Goal: Information Seeking & Learning: Learn about a topic

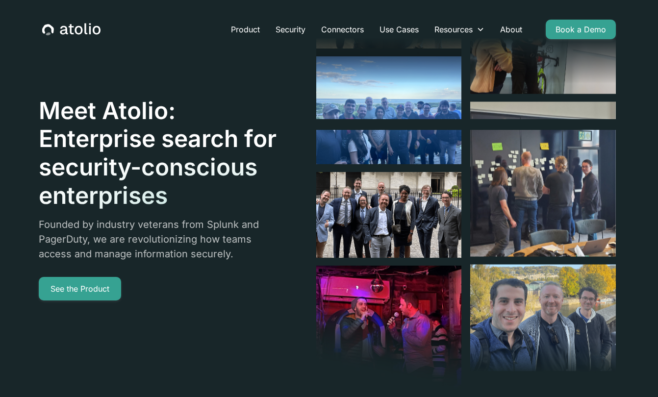
click at [105, 137] on h1 "Meet Atolio: Enterprise search for security-conscious enterprises" at bounding box center [160, 153] width 243 height 113
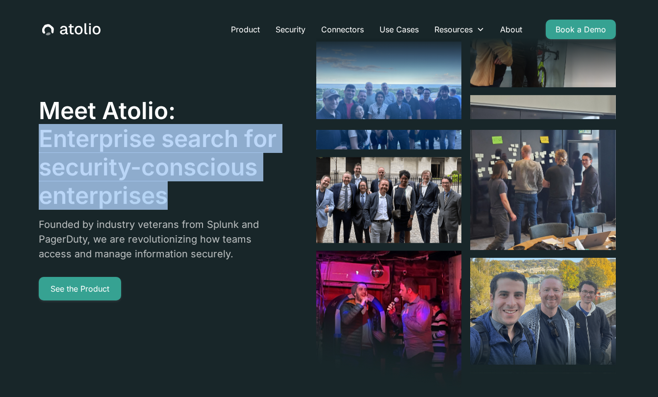
drag, startPoint x: 105, startPoint y: 137, endPoint x: 158, endPoint y: 189, distance: 75.0
click at [158, 189] on h1 "Meet Atolio: Enterprise search for security-conscious enterprises" at bounding box center [160, 153] width 243 height 113
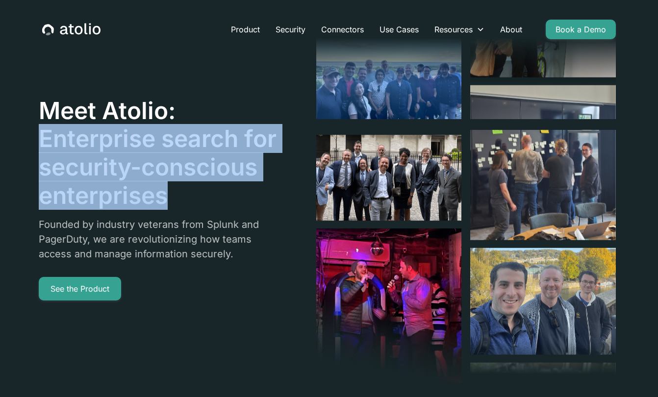
copy h1 "Enterprise search for security-conscious enterprises"
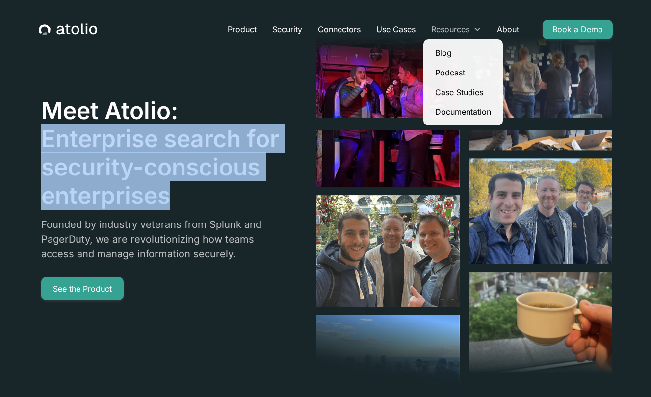
click at [472, 31] on div "Resources" at bounding box center [456, 30] width 66 height 20
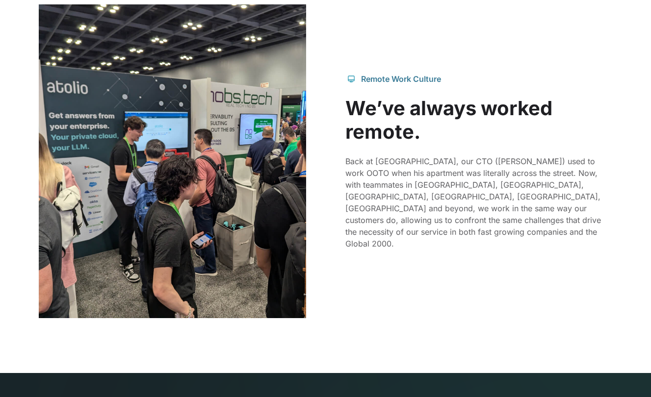
scroll to position [973, 0]
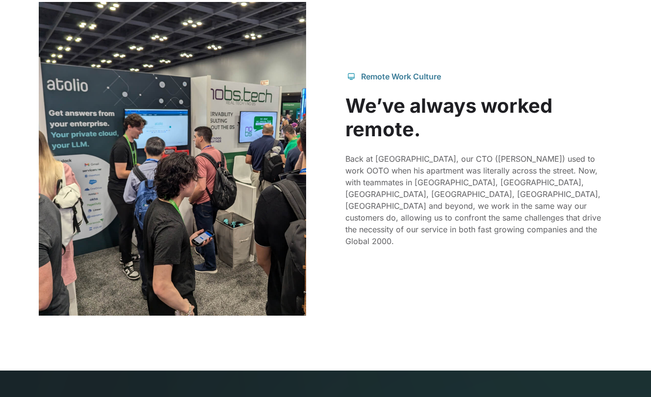
click at [354, 171] on p "Back at [GEOGRAPHIC_DATA], our CTO ([PERSON_NAME]) used to work OOTO when his a…" at bounding box center [478, 200] width 267 height 94
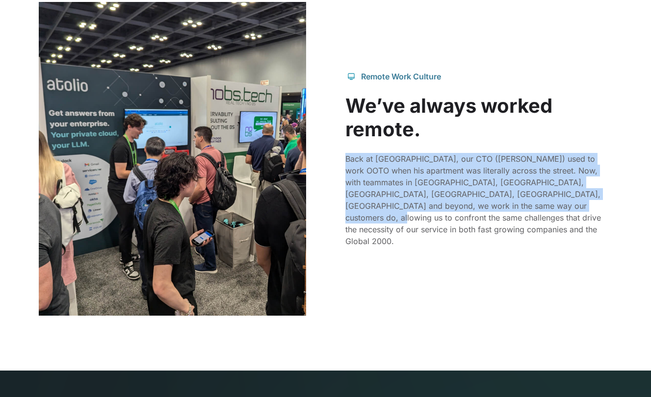
drag, startPoint x: 354, startPoint y: 171, endPoint x: 552, endPoint y: 223, distance: 204.3
click at [552, 223] on p "Back at [GEOGRAPHIC_DATA], our CTO ([PERSON_NAME]) used to work OOTO when his a…" at bounding box center [478, 200] width 267 height 94
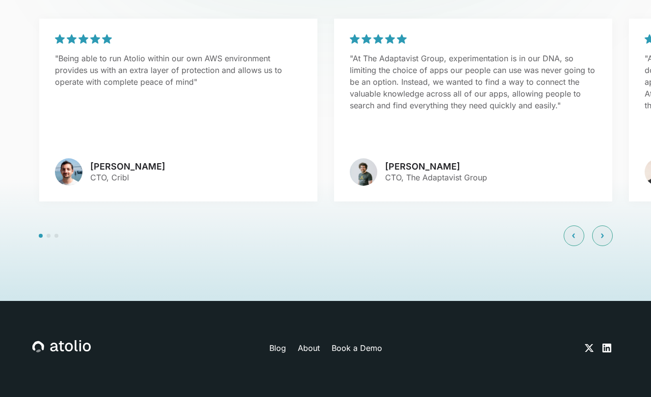
scroll to position [2368, 0]
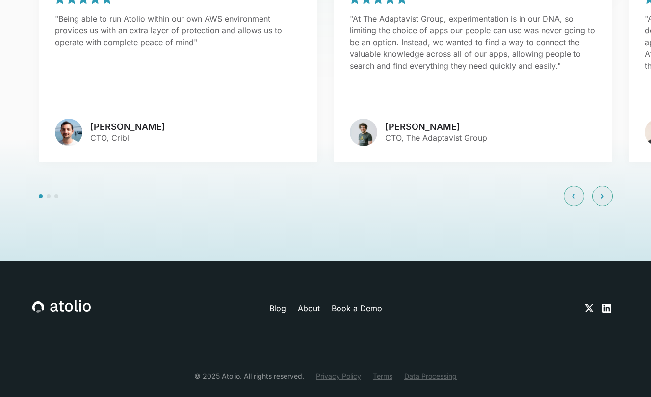
click at [313, 303] on link "About" at bounding box center [309, 309] width 22 height 12
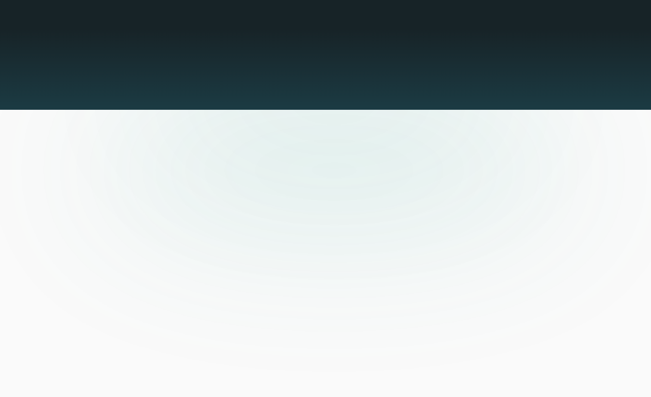
scroll to position [2368, 0]
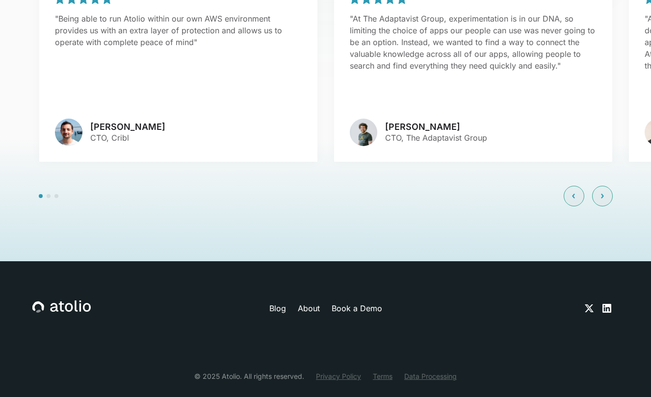
click at [276, 303] on link "Blog" at bounding box center [277, 309] width 17 height 12
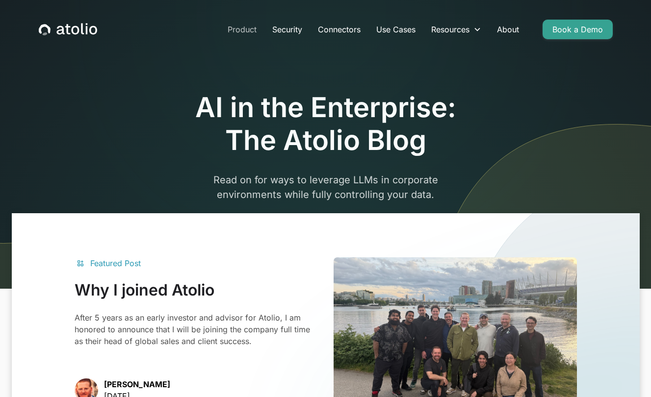
click at [245, 31] on link "Product" at bounding box center [242, 30] width 45 height 20
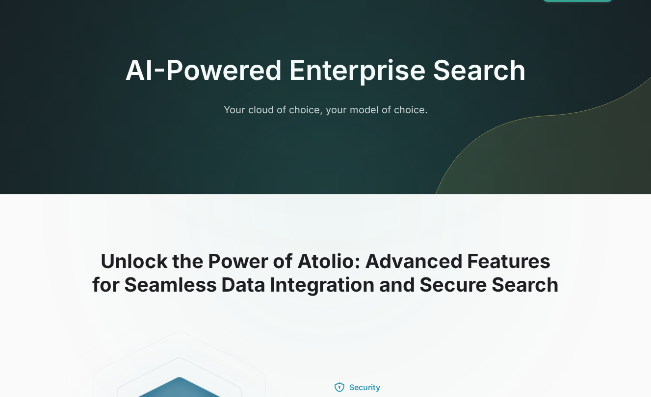
scroll to position [46, 0]
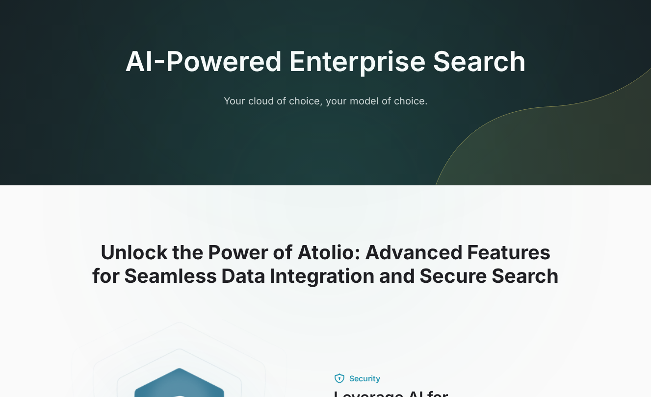
click at [170, 279] on h2 "Unlock the Power of Atolio: Advanced Features for Seamless Data Integration and…" at bounding box center [325, 264] width 586 height 47
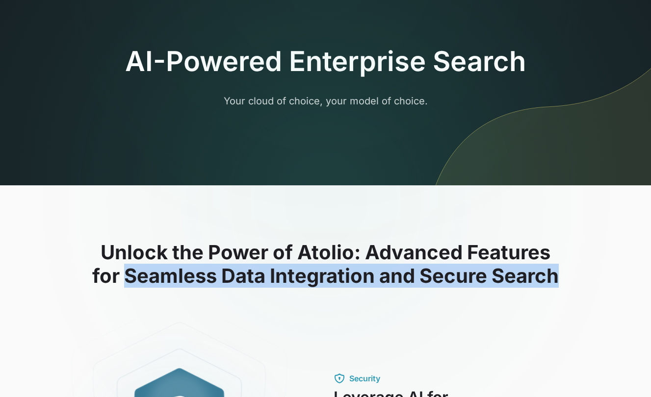
drag, startPoint x: 170, startPoint y: 279, endPoint x: 516, endPoint y: 286, distance: 346.0
click at [516, 286] on h2 "Unlock the Power of Atolio: Advanced Features for Seamless Data Integration and…" at bounding box center [325, 264] width 586 height 47
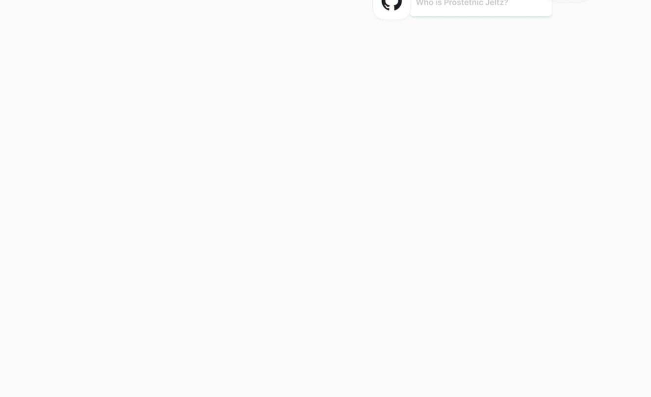
scroll to position [786, 0]
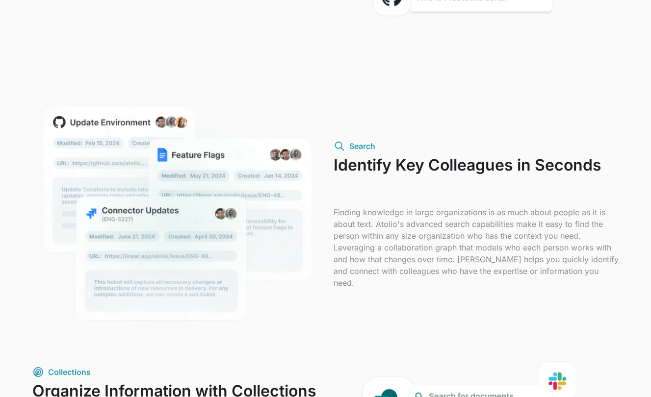
click at [414, 294] on div "Search Identify Key Colleagues in Seconds Finding knowledge in large organizati…" at bounding box center [325, 214] width 586 height 239
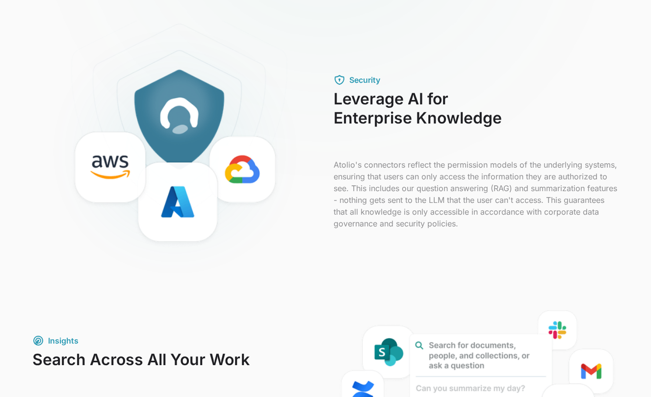
scroll to position [0, 0]
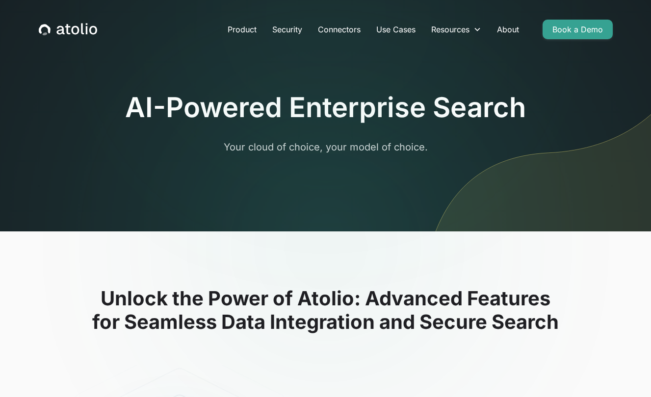
click at [239, 145] on p "Your cloud of choice, your model of choice." at bounding box center [325, 147] width 377 height 15
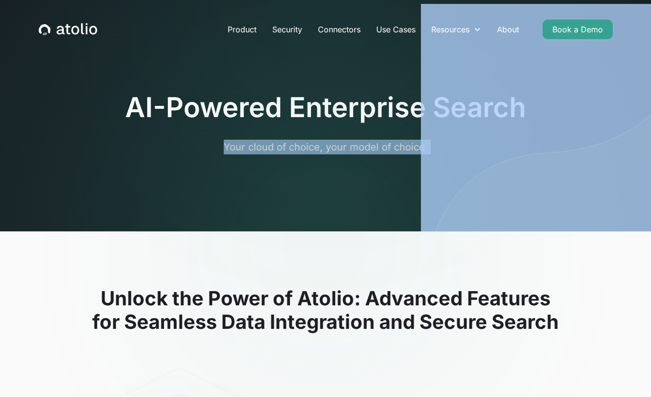
drag, startPoint x: 239, startPoint y: 145, endPoint x: 424, endPoint y: 154, distance: 185.2
click at [424, 154] on section "AI-Powered Enterprise Search Your cloud of choice, your model of choice." at bounding box center [325, 116] width 651 height 232
click at [323, 252] on div at bounding box center [326, 248] width 188 height 126
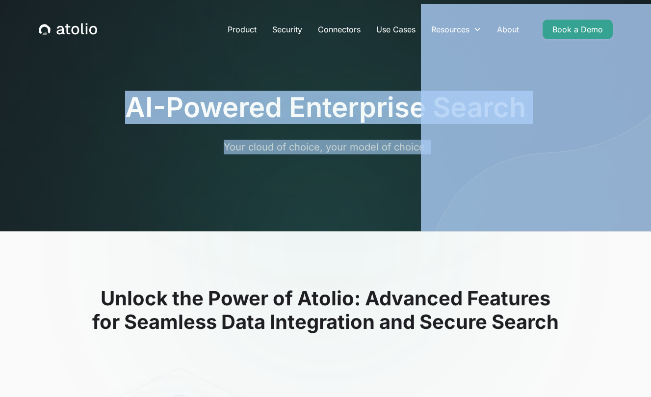
drag, startPoint x: 133, startPoint y: 99, endPoint x: 521, endPoint y: 103, distance: 387.6
click at [521, 103] on section "AI-Powered Enterprise Search Your cloud of choice, your model of choice." at bounding box center [325, 116] width 651 height 232
copy div "AI-Powered Enterprise Search Your cloud of choice, your model of choice."
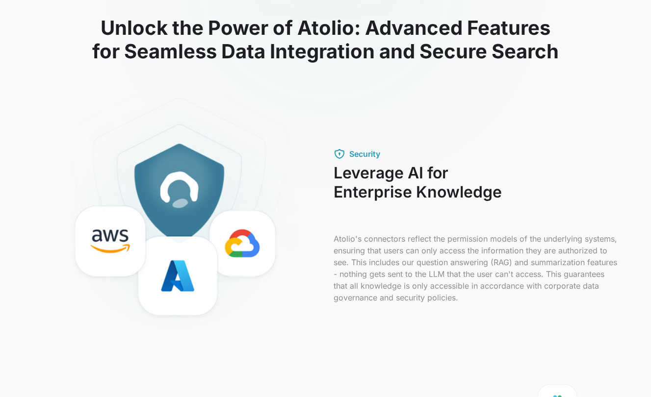
scroll to position [278, 0]
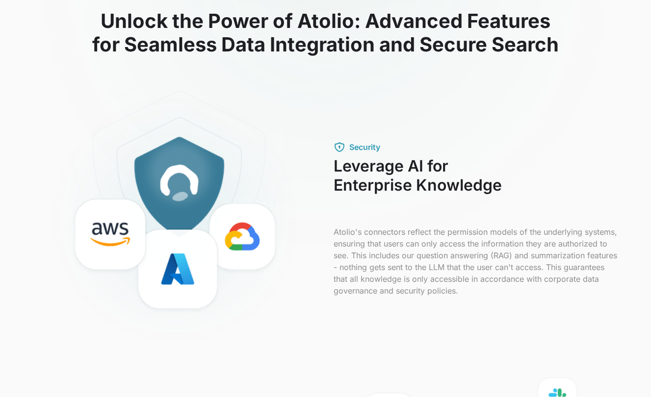
click at [342, 235] on p "Atolio's connectors reflect the permission models of the underlying systems, en…" at bounding box center [476, 261] width 285 height 71
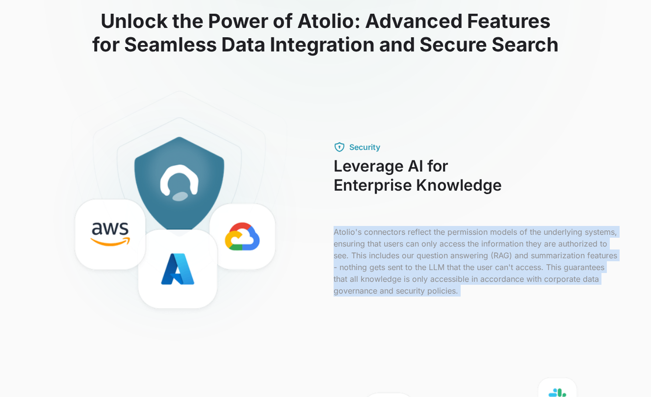
drag, startPoint x: 342, startPoint y: 235, endPoint x: 472, endPoint y: 237, distance: 129.6
click at [472, 237] on p "Atolio's connectors reflect the permission models of the underlying systems, en…" at bounding box center [476, 261] width 285 height 71
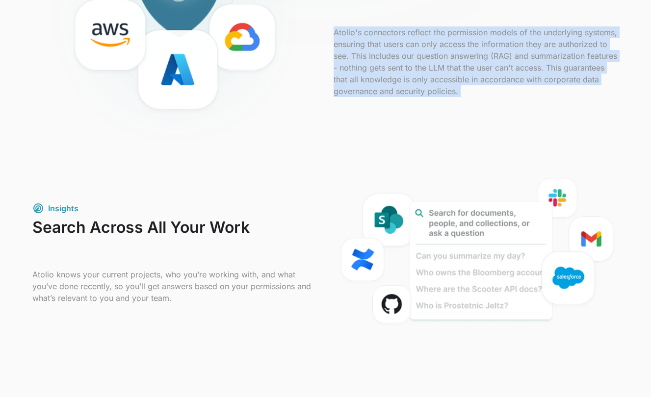
scroll to position [480, 0]
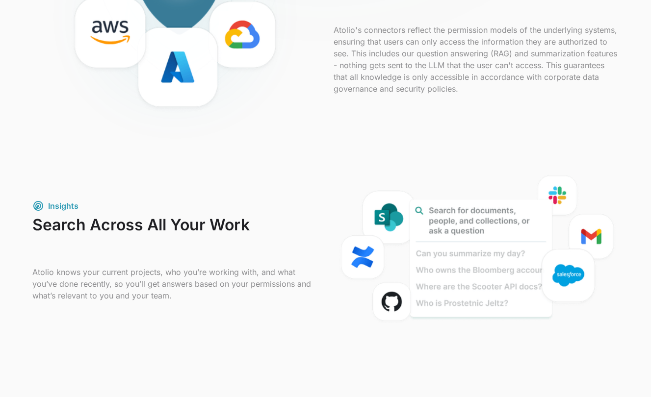
click at [67, 276] on p "Atolio knows your current projects, who you’re working with, and what you’ve do…" at bounding box center [174, 283] width 285 height 35
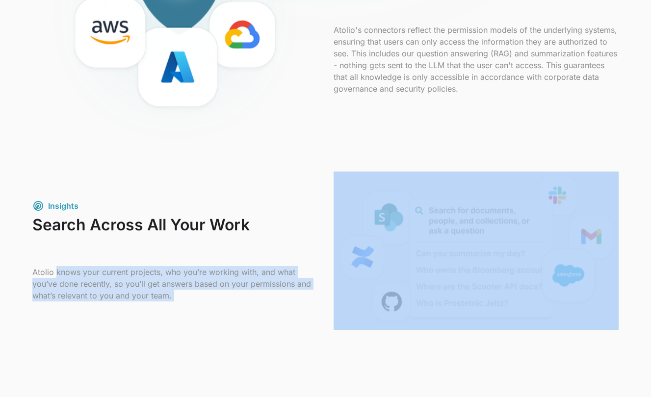
drag, startPoint x: 67, startPoint y: 276, endPoint x: 242, endPoint y: 306, distance: 177.7
click at [242, 306] on div "Insights Search Across All Your Work Atolio knows your current projects, who yo…" at bounding box center [325, 251] width 586 height 158
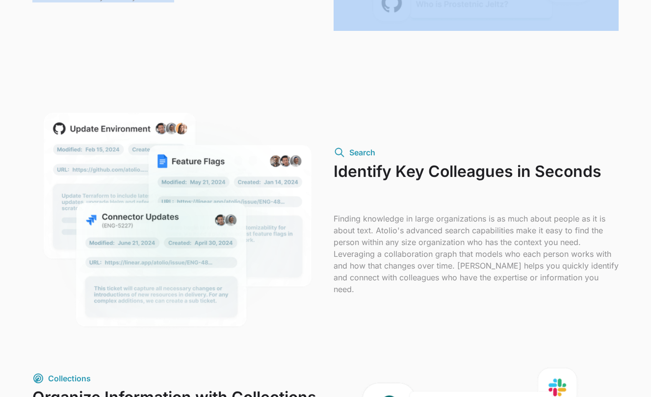
scroll to position [781, 0]
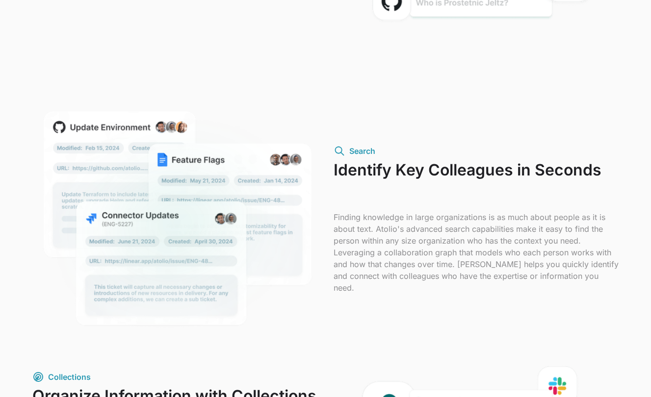
click at [362, 176] on h3 "Identify Key Colleagues in Seconds" at bounding box center [476, 180] width 285 height 38
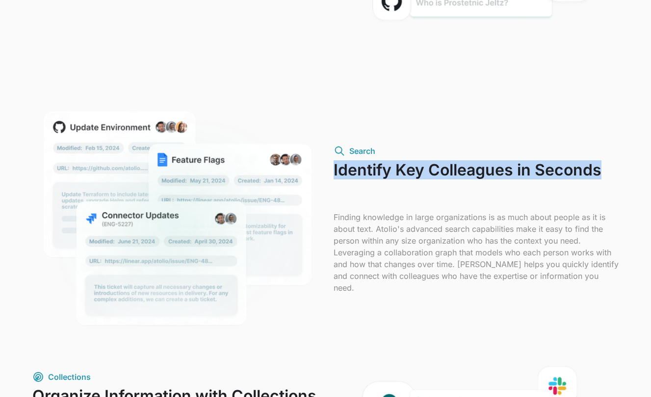
drag, startPoint x: 362, startPoint y: 176, endPoint x: 553, endPoint y: 180, distance: 190.9
click at [553, 180] on h3 "Identify Key Colleagues in Seconds" at bounding box center [476, 180] width 285 height 38
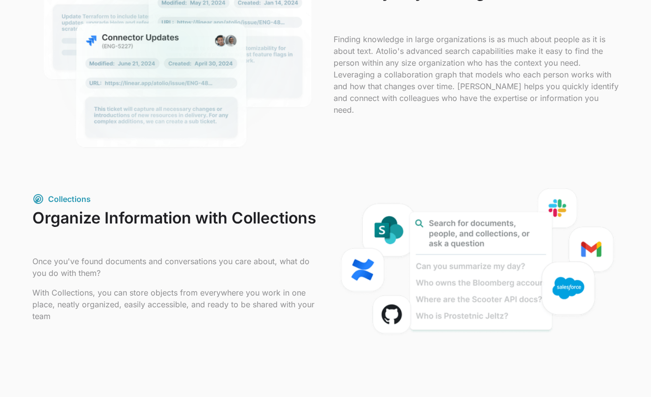
scroll to position [960, 0]
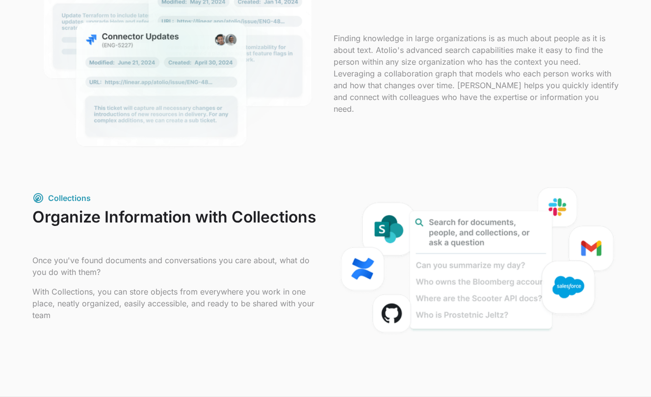
click at [32, 273] on p "Once you've found documents and conversations you care about, what do you do wi…" at bounding box center [174, 267] width 285 height 24
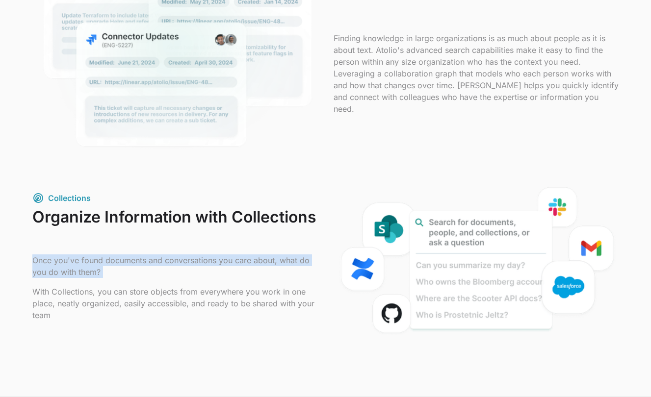
drag, startPoint x: 32, startPoint y: 273, endPoint x: 93, endPoint y: 290, distance: 63.2
click at [91, 290] on div "Once you've found documents and conversations you care about, what do you do wi…" at bounding box center [174, 288] width 285 height 67
click at [93, 290] on div "Once you've found documents and conversations you care about, what do you do wi…" at bounding box center [174, 288] width 285 height 67
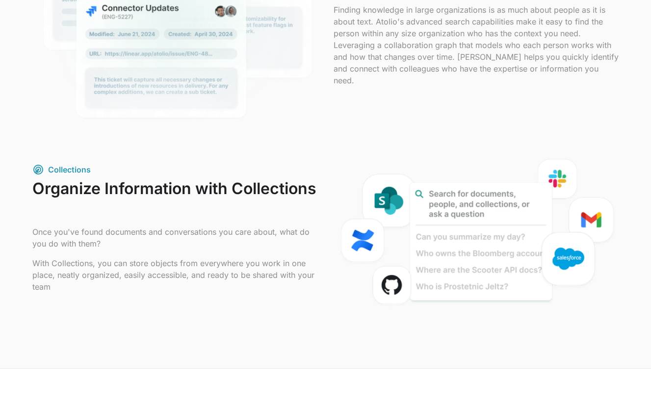
scroll to position [1005, 0]
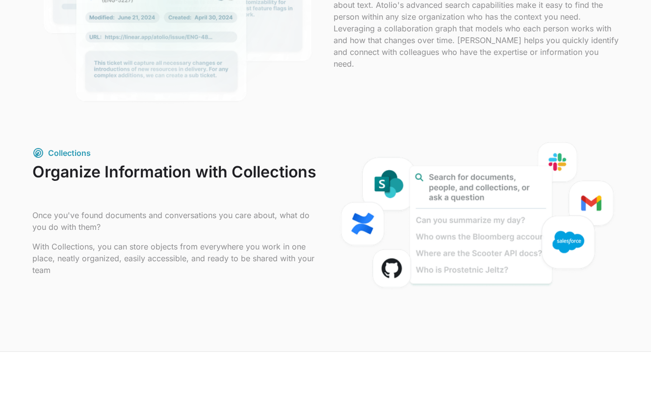
click at [43, 233] on p "Once you've found documents and conversations you care about, what do you do wi…" at bounding box center [174, 222] width 285 height 24
drag, startPoint x: 43, startPoint y: 236, endPoint x: 101, endPoint y: 244, distance: 59.1
click at [101, 245] on div "Once you've found documents and conversations you care about, what do you do wi…" at bounding box center [174, 243] width 285 height 67
click at [33, 258] on p "With Collections, you can store objects from everywhere you work in one place, …" at bounding box center [174, 258] width 285 height 35
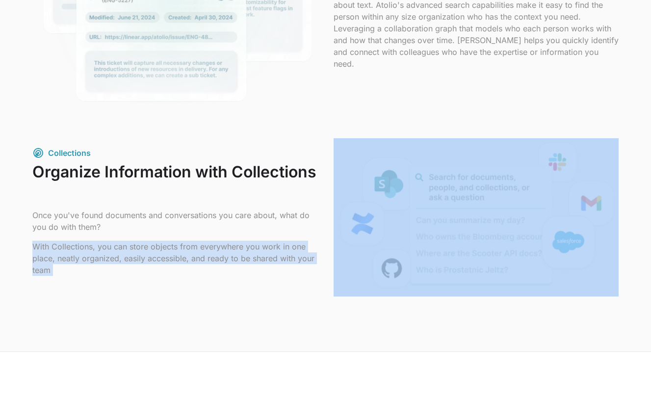
drag, startPoint x: 33, startPoint y: 258, endPoint x: 83, endPoint y: 289, distance: 58.8
click at [83, 288] on div "Collections Organize Information with Collections Once you've found documents a…" at bounding box center [174, 217] width 285 height 140
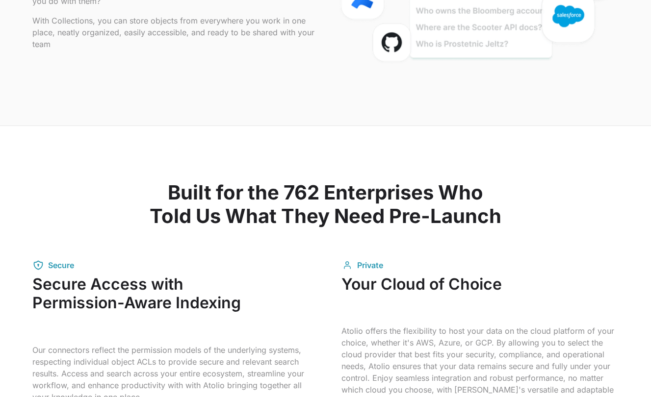
scroll to position [1246, 0]
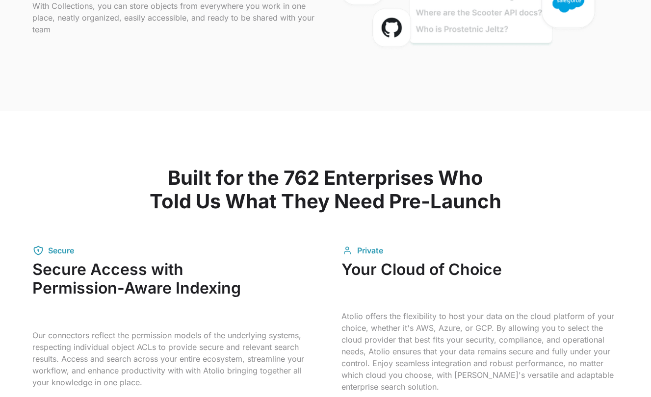
click at [302, 180] on h2 "Built for the 762 Enterprises Who Told Us What They Need Pre-Launch" at bounding box center [325, 189] width 586 height 47
drag, startPoint x: 302, startPoint y: 180, endPoint x: 354, endPoint y: 185, distance: 52.2
click at [313, 180] on h2 "Built for the 762 Enterprises Who Told Us What They Need Pre-Launch" at bounding box center [325, 189] width 586 height 47
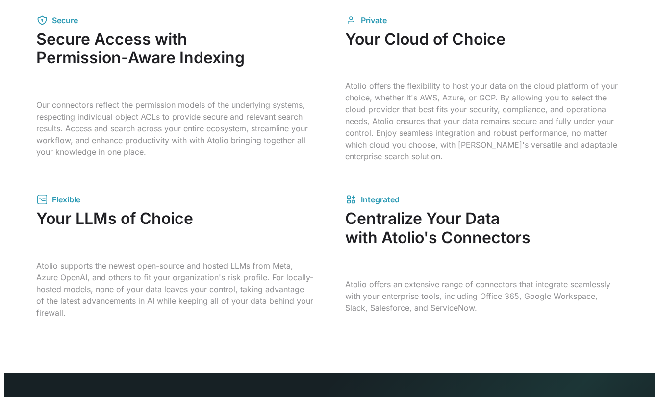
scroll to position [1485, 0]
